Goal: Transaction & Acquisition: Purchase product/service

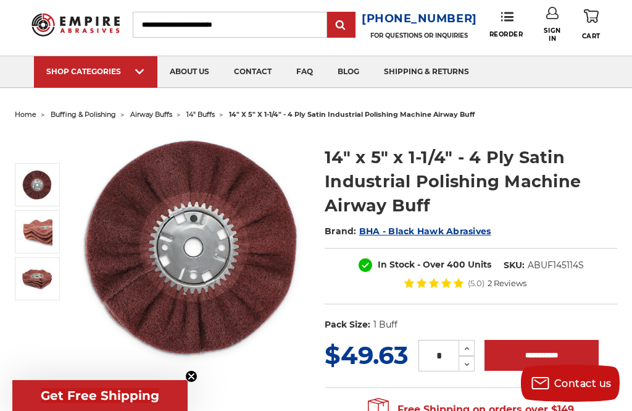
click at [30, 232] on img at bounding box center [37, 231] width 31 height 31
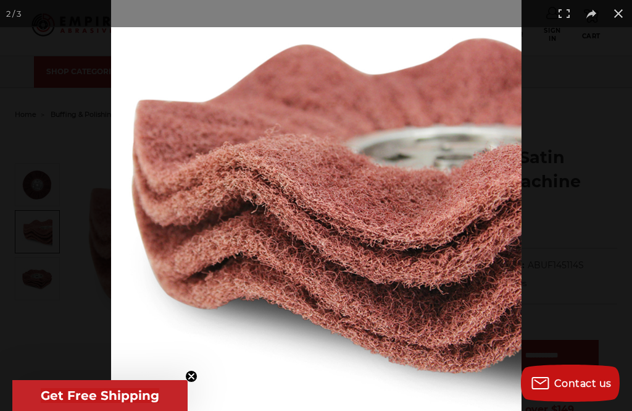
click at [32, 225] on div at bounding box center [316, 205] width 632 height 411
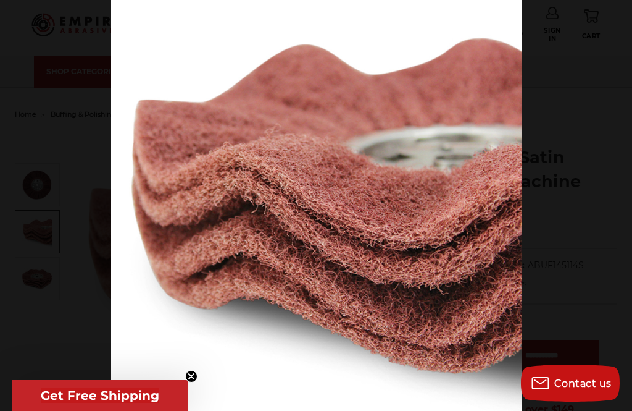
click at [51, 149] on div at bounding box center [316, 205] width 632 height 411
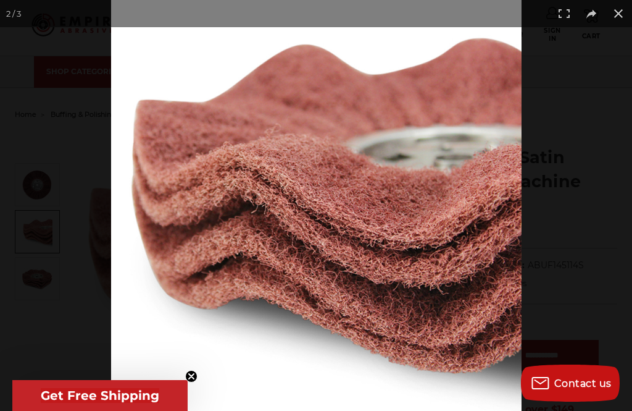
click at [621, 16] on button at bounding box center [618, 13] width 27 height 27
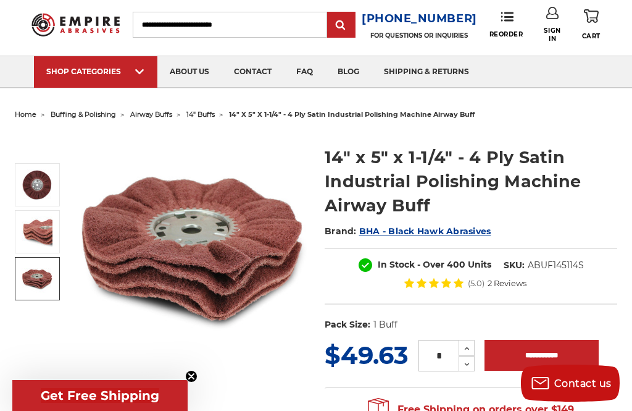
click at [33, 286] on img at bounding box center [37, 278] width 31 height 31
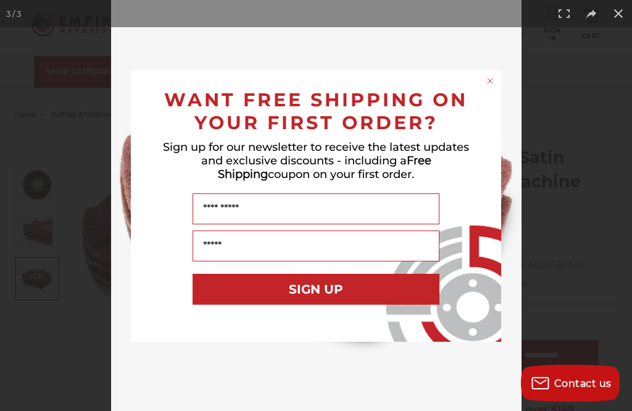
click at [611, 15] on div "Close dialog WANT FREE SHIPPING ON YOUR FIRST ORDER? Sign up for our newsletter…" at bounding box center [316, 205] width 632 height 411
click at [621, 12] on div "Close dialog WANT FREE SHIPPING ON YOUR FIRST ORDER? Sign up for our newsletter…" at bounding box center [316, 205] width 632 height 411
click at [616, 14] on div "Close dialog WANT FREE SHIPPING ON YOUR FIRST ORDER? Sign up for our newsletter…" at bounding box center [316, 205] width 632 height 411
click at [490, 81] on circle "Close dialog" at bounding box center [491, 81] width 12 height 12
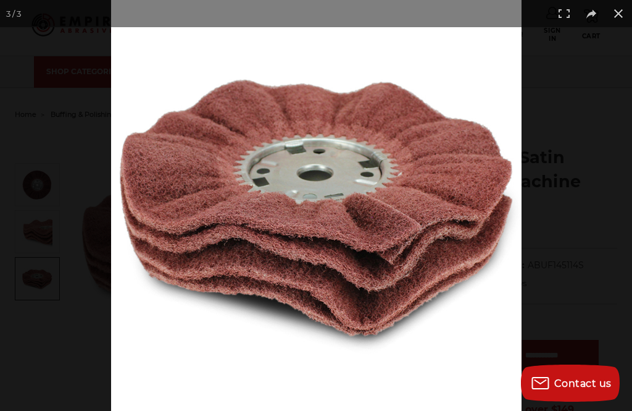
click at [617, 23] on button at bounding box center [618, 13] width 27 height 27
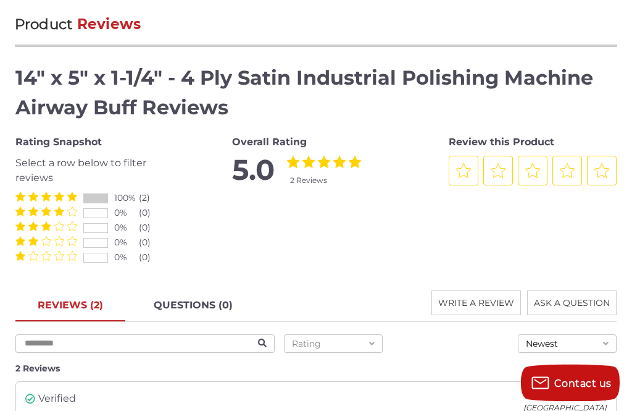
scroll to position [1452, 0]
